Goal: Task Accomplishment & Management: Complete application form

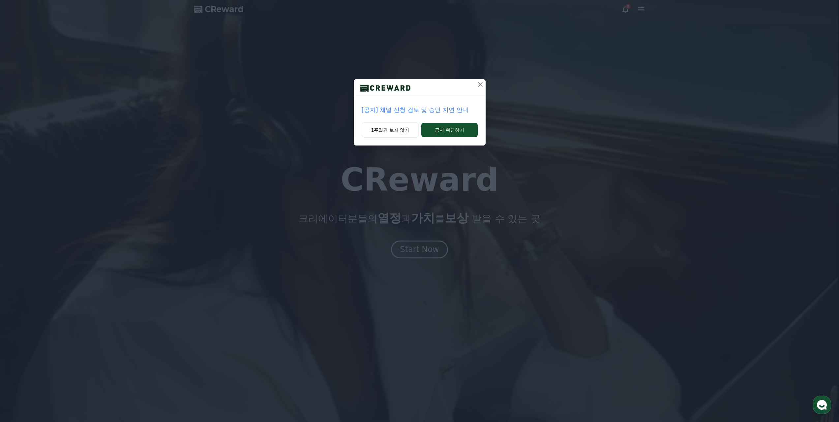
click at [477, 87] on icon at bounding box center [480, 84] width 8 height 8
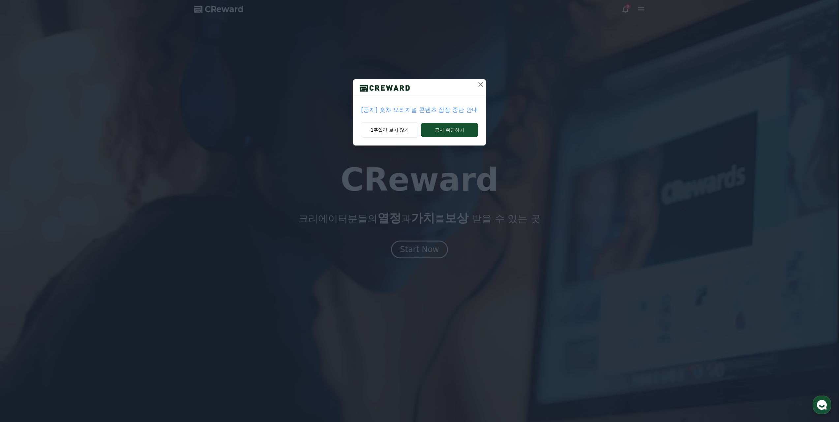
click at [484, 84] on icon at bounding box center [481, 84] width 8 height 8
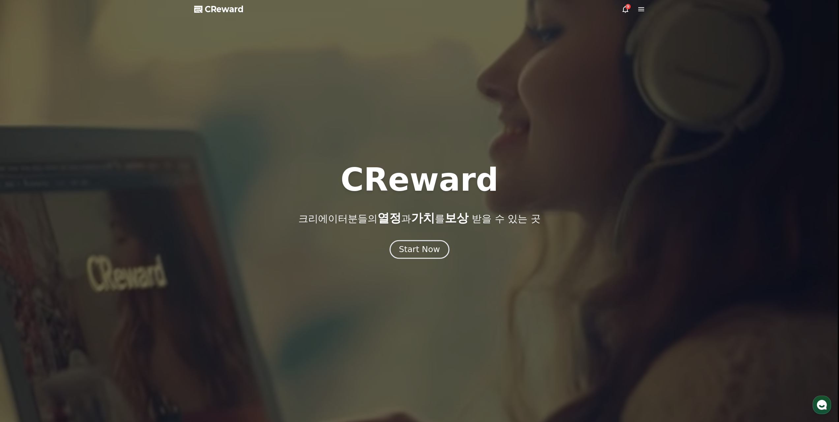
click at [419, 256] on button "Start Now" at bounding box center [420, 249] width 60 height 19
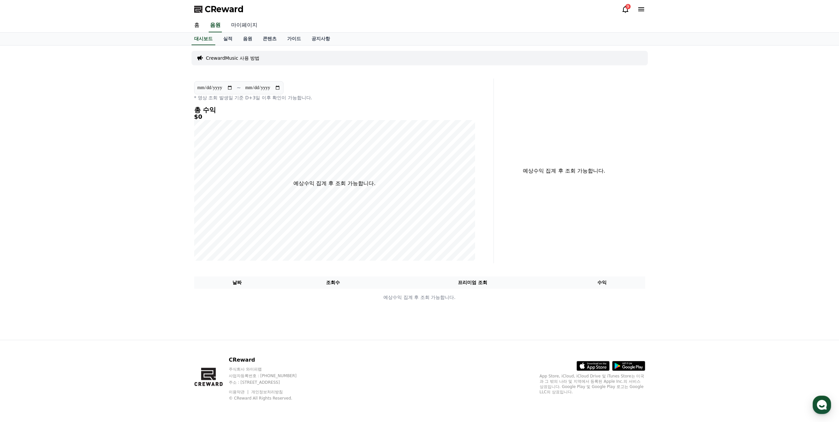
click at [239, 27] on link "마이페이지" at bounding box center [244, 25] width 37 height 14
select select "**********"
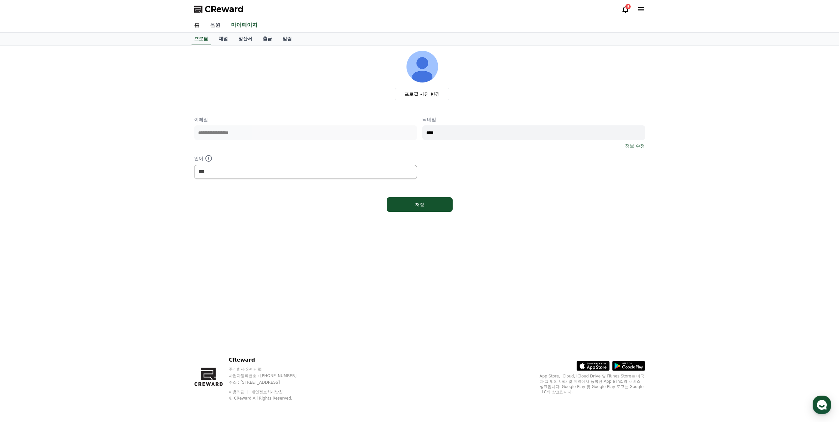
click at [218, 27] on link "음원" at bounding box center [215, 25] width 21 height 14
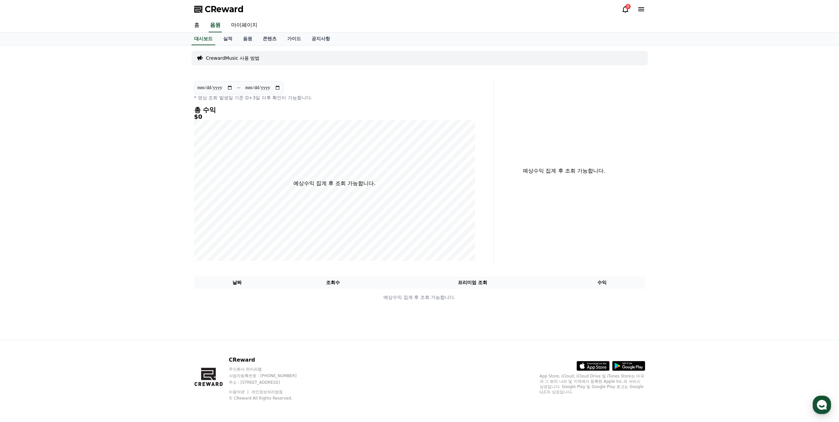
click at [624, 11] on icon at bounding box center [625, 9] width 8 height 8
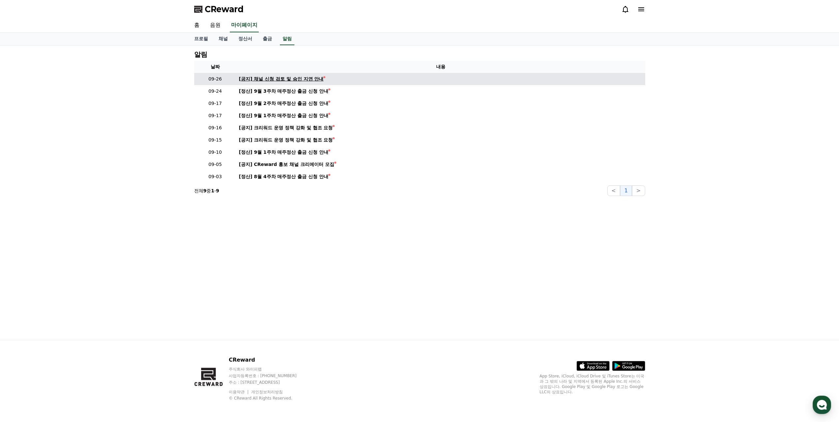
click at [316, 78] on div "[공지] 채널 신청 검토 및 승인 지연 안내" at bounding box center [281, 78] width 85 height 7
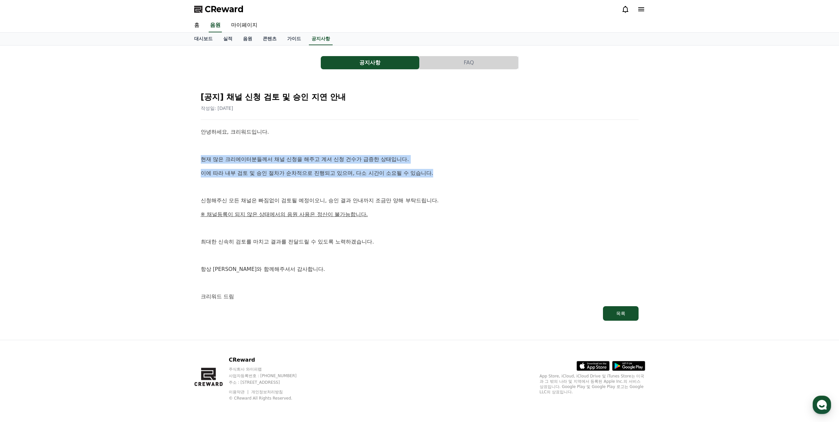
drag, startPoint x: 202, startPoint y: 159, endPoint x: 478, endPoint y: 178, distance: 276.6
click at [478, 177] on div "안녕하세요, 크리워드입니다. 현재 많은 크리에이터분들께서 채널 신청을 해주고 계셔 신청 건수가 급증한 상태입니다. 이에 따라 내부 검토 및 승…" at bounding box center [420, 214] width 438 height 173
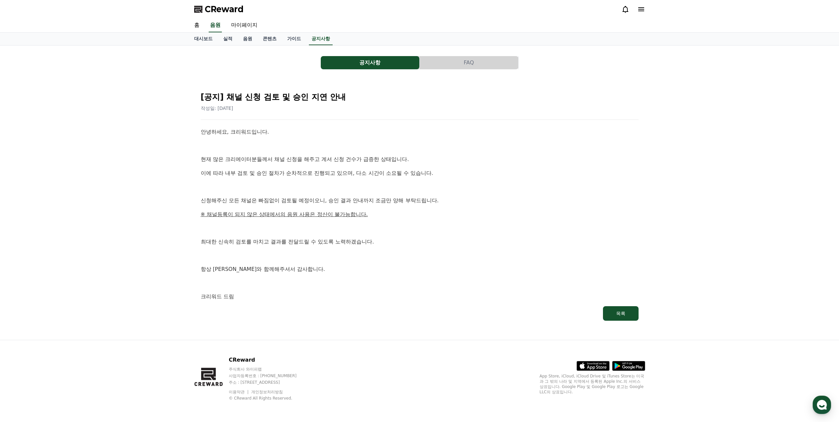
click at [478, 178] on div "안녕하세요, 크리워드입니다. 현재 많은 크리에이터분들께서 채널 신청을 해주고 계셔 신청 건수가 급증한 상태입니다. 이에 따라 내부 검토 및 승…" at bounding box center [420, 214] width 438 height 173
drag, startPoint x: 350, startPoint y: 199, endPoint x: 448, endPoint y: 202, distance: 97.3
click at [448, 202] on div "[공지] 채널 신청 검토 및 승인 지연 안내 작성일: 2025-09-26 안녕하세요, 크리워드입니다. 현재 많은 크리에이터분들께서 채널 신청을…" at bounding box center [419, 203] width 451 height 247
click at [448, 202] on p "신청해주신 모든 채널은 빠짐없이 검토될 예정이오니, 승인 결과 안내까지 조금만 양해 부탁드립니다." at bounding box center [420, 200] width 438 height 9
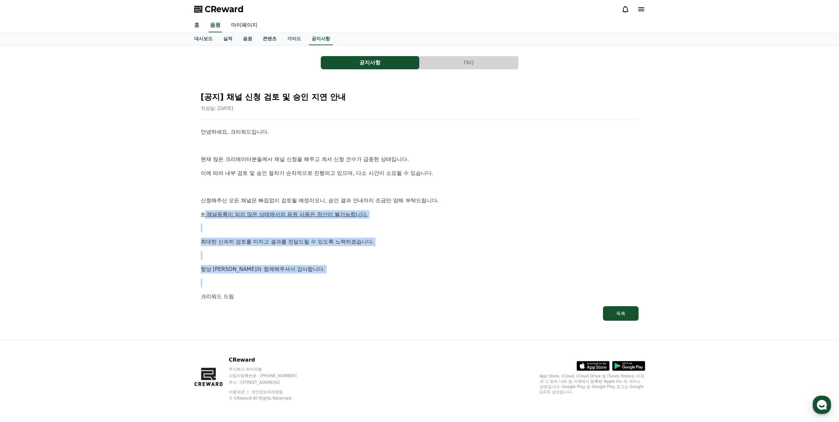
drag, startPoint x: 315, startPoint y: 230, endPoint x: 388, endPoint y: 279, distance: 88.0
click at [388, 279] on div "안녕하세요, 크리워드입니다. 현재 많은 크리에이터분들께서 채널 신청을 해주고 계셔 신청 건수가 급증한 상태입니다. 이에 따라 내부 검토 및 승…" at bounding box center [420, 214] width 438 height 173
click at [388, 279] on p at bounding box center [420, 283] width 438 height 9
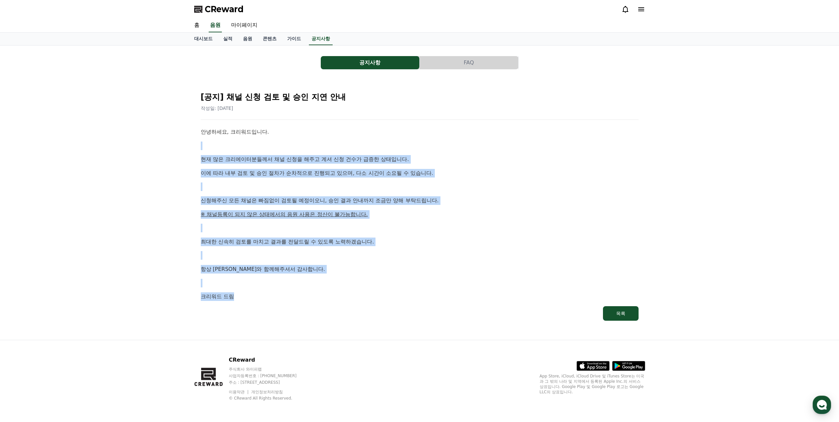
drag, startPoint x: 320, startPoint y: 298, endPoint x: 206, endPoint y: 148, distance: 188.2
click at [206, 148] on div "안녕하세요, 크리워드입니다. 현재 많은 크리에이터분들께서 채널 신청을 해주고 계셔 신청 건수가 급증한 상태입니다. 이에 따라 내부 검토 및 승…" at bounding box center [420, 214] width 438 height 173
click at [268, 161] on p "현재 많은 크리에이터분들께서 채널 신청을 해주고 계셔 신청 건수가 급증한 상태입니다." at bounding box center [420, 159] width 438 height 9
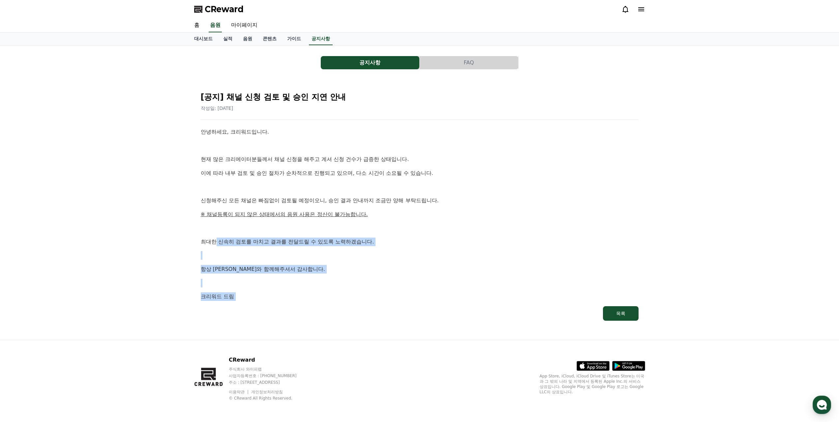
drag, startPoint x: 283, startPoint y: 280, endPoint x: 395, endPoint y: 309, distance: 115.1
click at [383, 309] on div "[공지] 채널 신청 검토 및 승인 지연 안내 작성일: 2025-09-26 안녕하세요, 크리워드입니다. 현재 많은 크리에이터분들께서 채널 신청을…" at bounding box center [419, 203] width 440 height 237
click at [395, 309] on link "목록" at bounding box center [420, 313] width 438 height 15
click at [462, 251] on div "안녕하세요, 크리워드입니다. 현재 많은 크리에이터분들께서 채널 신청을 해주고 계셔 신청 건수가 급증한 상태입니다. 이에 따라 내부 검토 및 승…" at bounding box center [420, 214] width 438 height 173
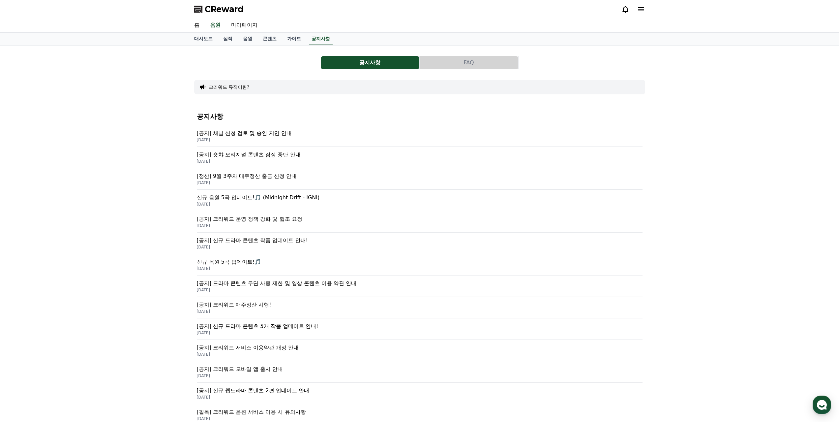
click at [261, 156] on p "[공지] 숏챠 오리지널 콘텐츠 잠정 중단 안내" at bounding box center [420, 155] width 446 height 8
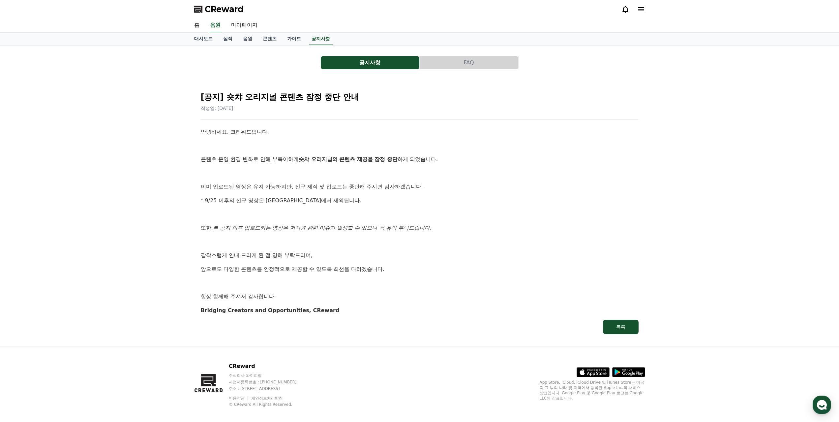
click at [637, 8] on div at bounding box center [633, 9] width 24 height 8
click at [638, 9] on icon at bounding box center [641, 9] width 8 height 8
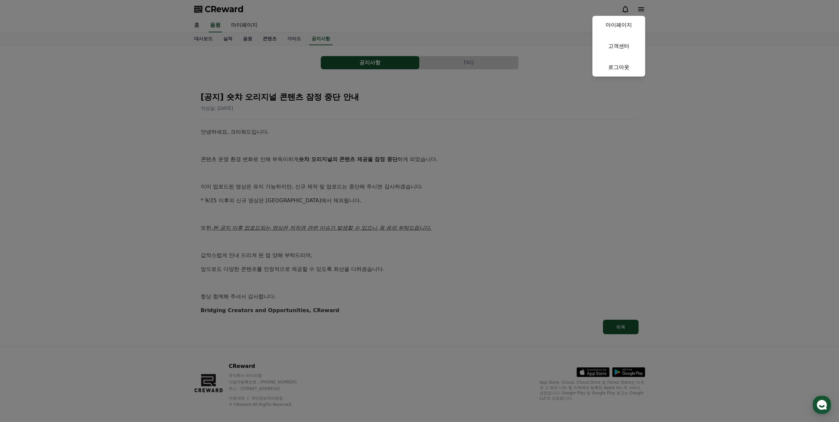
click at [474, 139] on button "close" at bounding box center [419, 211] width 839 height 422
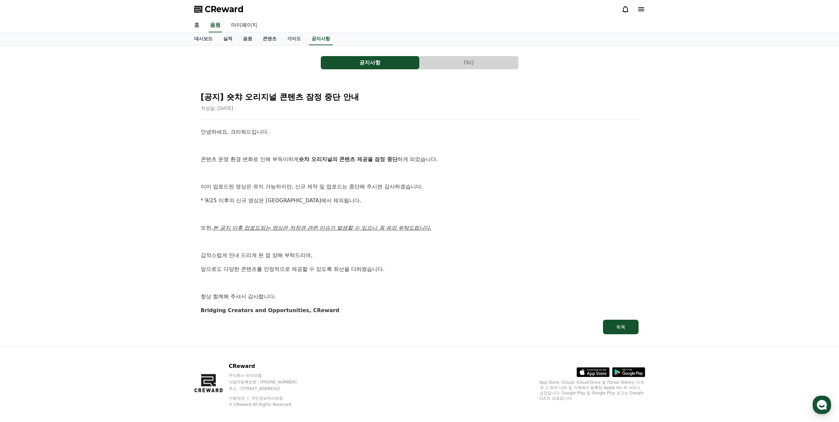
click at [243, 26] on link "마이페이지" at bounding box center [244, 25] width 37 height 14
select select "**********"
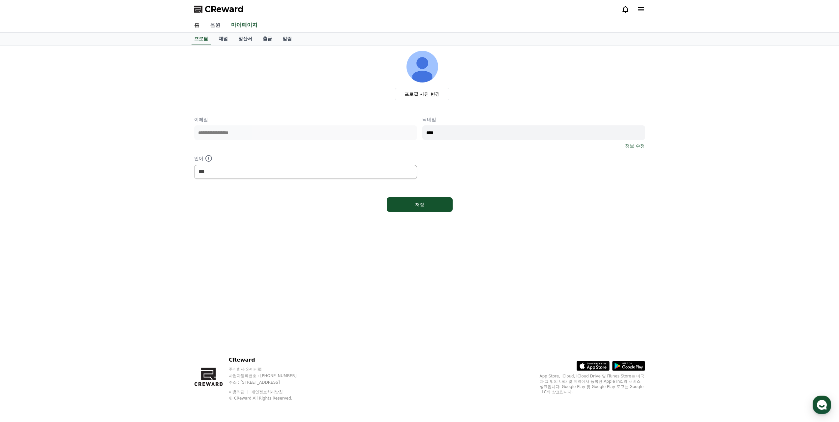
click at [214, 28] on link "음원" at bounding box center [215, 25] width 21 height 14
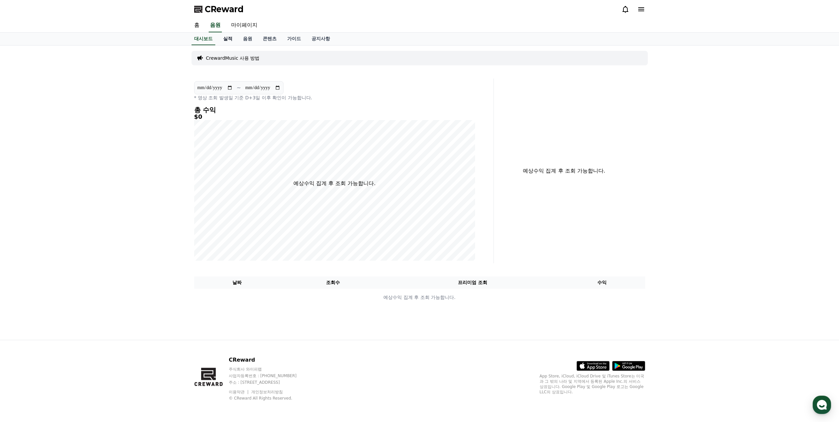
click at [222, 40] on link "실적" at bounding box center [228, 39] width 20 height 13
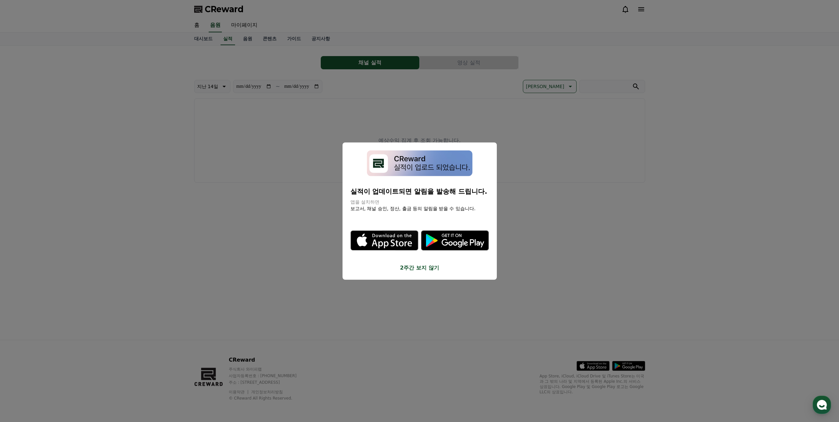
click at [251, 41] on button "close modal" at bounding box center [419, 211] width 839 height 422
click at [251, 41] on link "음원" at bounding box center [248, 39] width 20 height 13
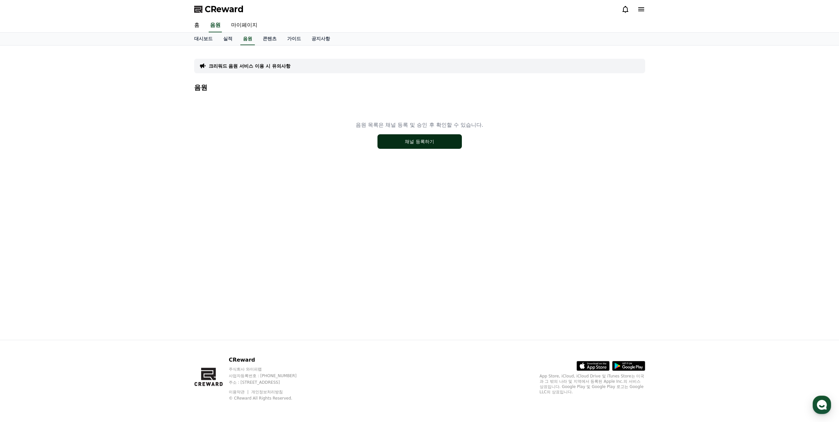
click at [395, 137] on button "채널 등록하기" at bounding box center [419, 141] width 84 height 15
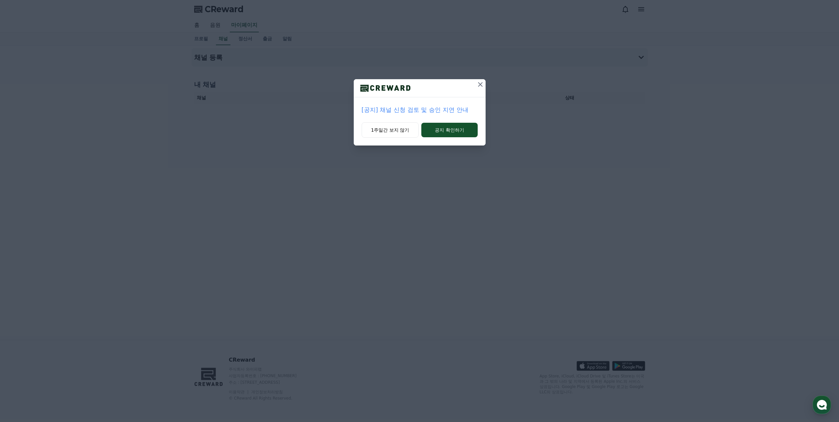
click at [479, 82] on icon at bounding box center [480, 84] width 8 height 8
click at [476, 84] on icon at bounding box center [480, 84] width 8 height 8
click at [391, 130] on button "1주일간 보지 않기" at bounding box center [389, 129] width 57 height 15
click at [391, 131] on button "1주일간 보지 않기" at bounding box center [389, 129] width 57 height 15
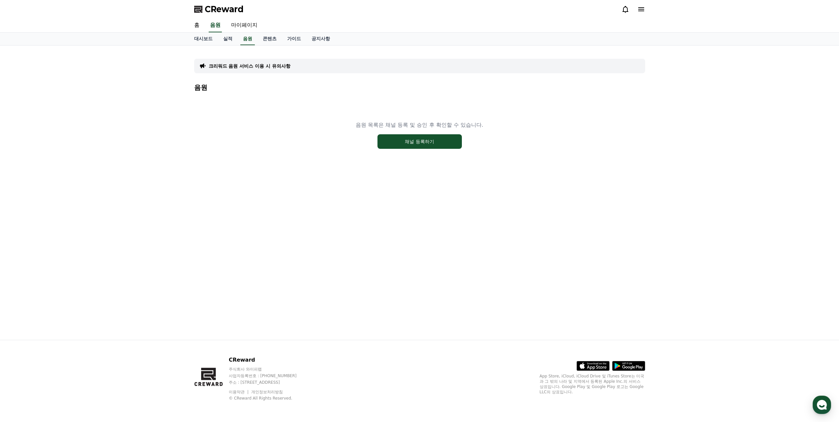
click at [280, 163] on div "음원 목록은 채널 등록 및 승인 후 확인할 수 있습니다. 채널 등록하기" at bounding box center [419, 135] width 451 height 82
click at [451, 137] on button "채널 등록하기" at bounding box center [419, 141] width 84 height 15
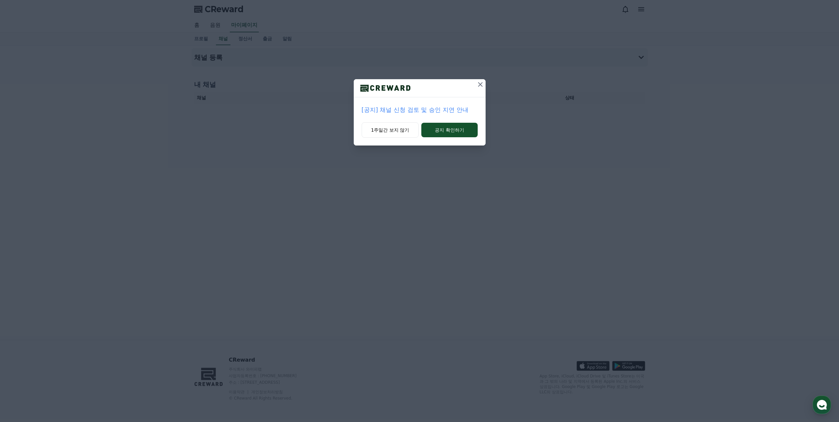
click at [384, 132] on button "1주일간 보지 않기" at bounding box center [390, 129] width 57 height 15
click at [385, 132] on div "채널 등록 내 채널 채널 승인 상태 예상수익 집계 후 조회 가능합니다." at bounding box center [420, 192] width 462 height 294
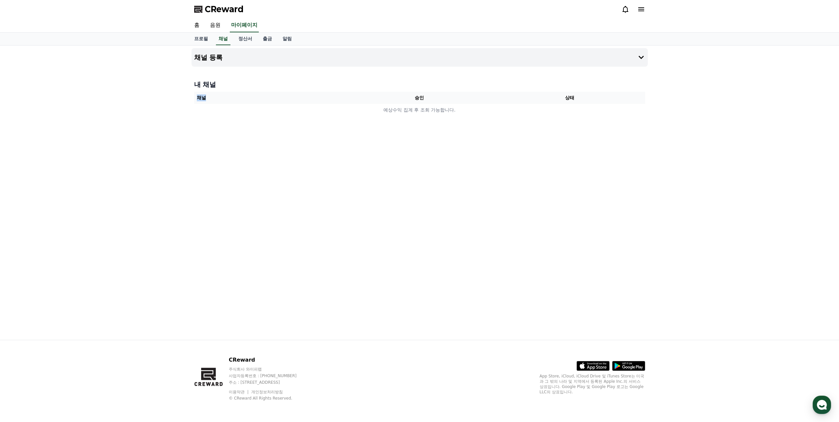
click at [396, 117] on div "내 채널 채널 승인 상태 예상수익 집계 후 조회 가능합니다." at bounding box center [420, 98] width 456 height 42
click at [569, 59] on button "채널 등록" at bounding box center [420, 57] width 456 height 18
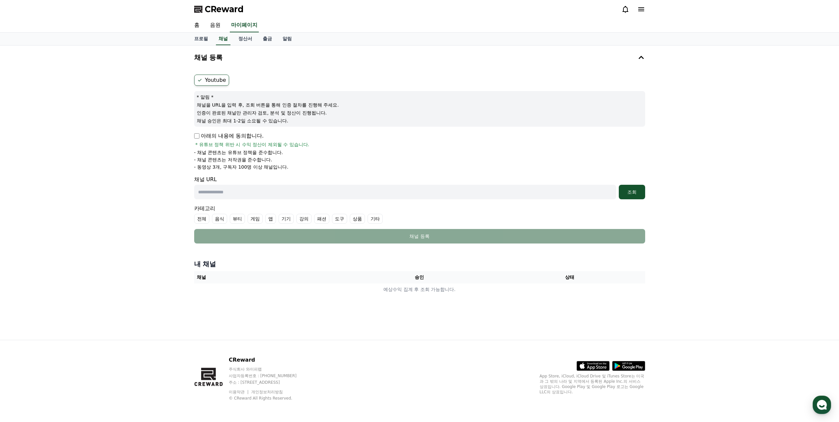
drag, startPoint x: 155, startPoint y: 183, endPoint x: 163, endPoint y: 162, distance: 22.9
click at [155, 173] on div "채널 등록 Youtube * 알림 * 채널을 URL을 입력 후, 조회 버튼을 통해 인증 절차를 진행해 주세요. 인증이 완료된 채널만 관리자 검…" at bounding box center [419, 192] width 839 height 294
click at [203, 29] on link "홈" at bounding box center [197, 25] width 16 height 14
